Goal: Information Seeking & Learning: Find specific fact

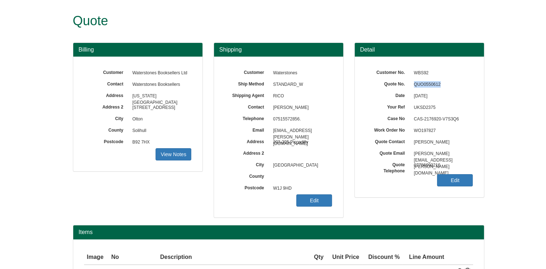
drag, startPoint x: 440, startPoint y: 85, endPoint x: 414, endPoint y: 88, distance: 25.8
click at [414, 88] on span "QUO0550612" at bounding box center [441, 85] width 63 height 12
drag, startPoint x: 414, startPoint y: 88, endPoint x: 418, endPoint y: 85, distance: 4.9
copy span "QUO0550612"
drag, startPoint x: 302, startPoint y: 118, endPoint x: 271, endPoint y: 120, distance: 30.4
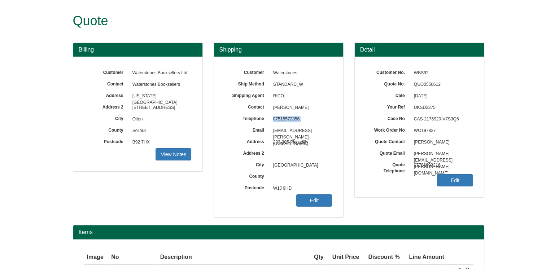
click at [271, 120] on span "07515572856." at bounding box center [301, 120] width 63 height 12
drag, startPoint x: 271, startPoint y: 120, endPoint x: 277, endPoint y: 118, distance: 5.7
copy span "07515572856."
